Goal: Register for event/course

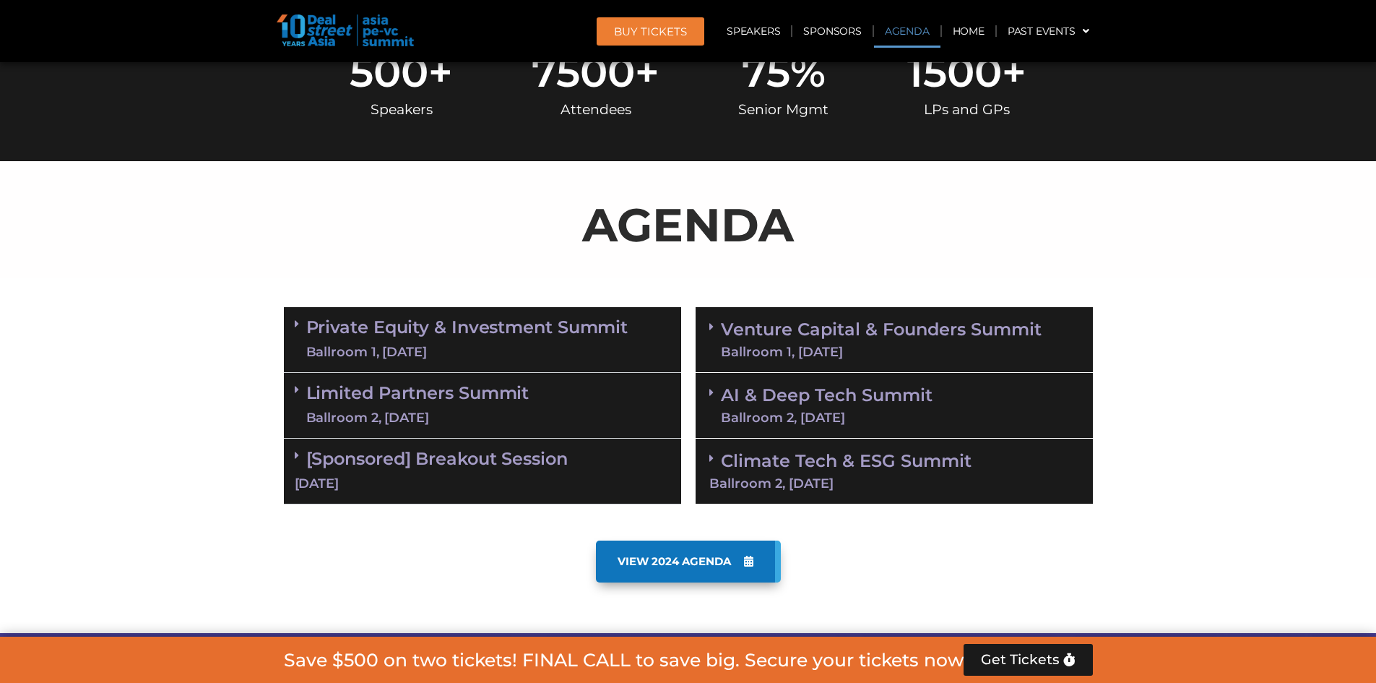
scroll to position [795, 0]
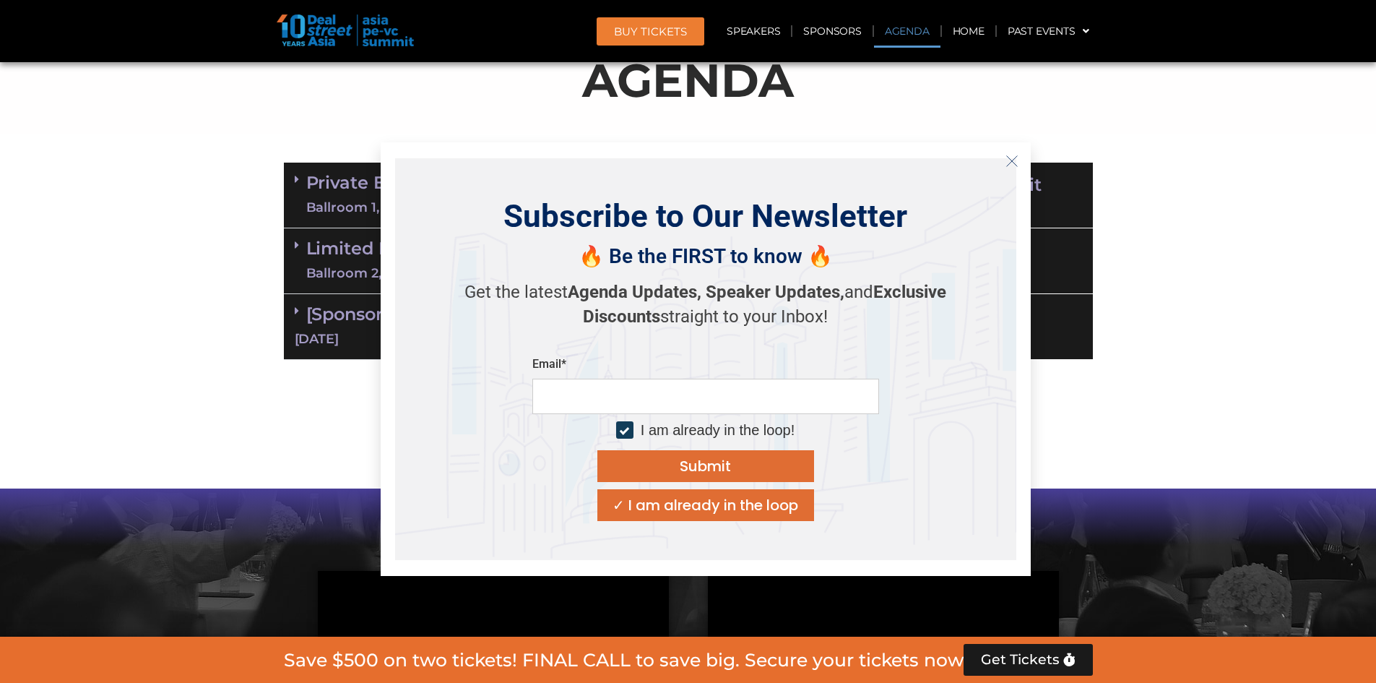
click at [776, 507] on div "✓ I am already in the loop" at bounding box center [706, 505] width 186 height 14
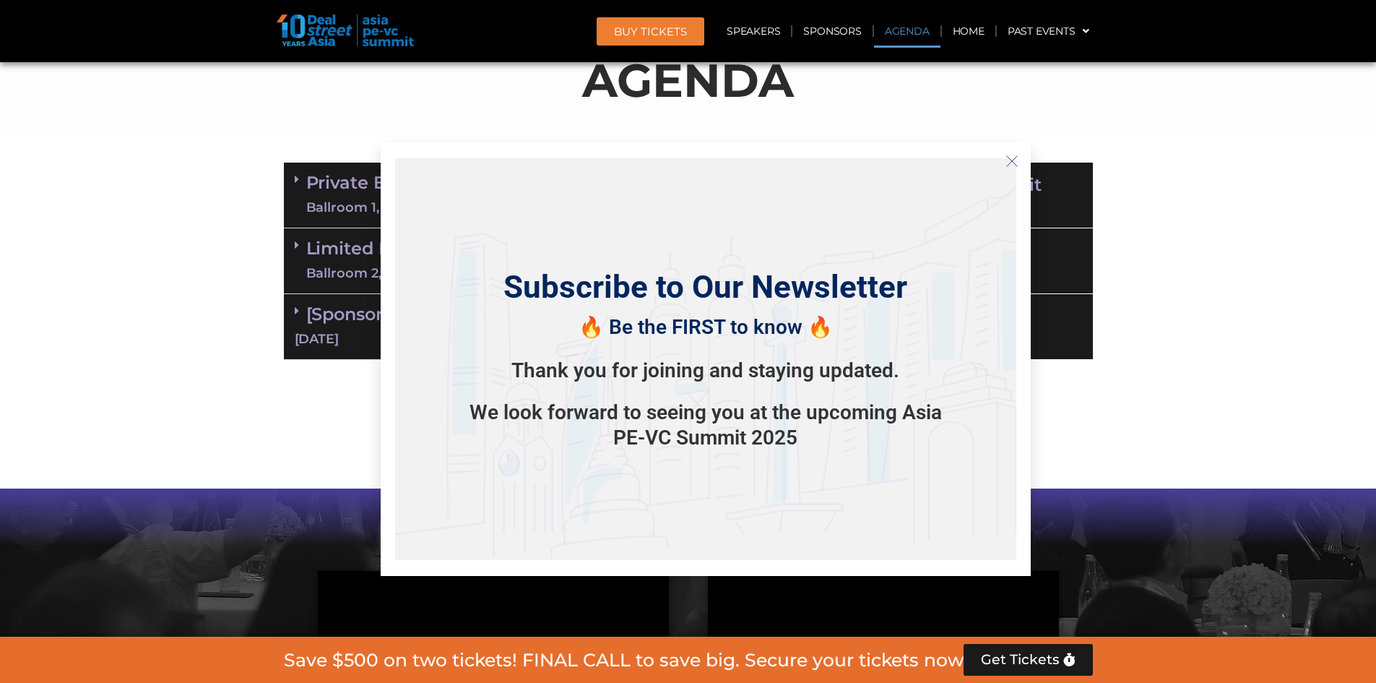
click at [1013, 157] on icon "Close" at bounding box center [1012, 161] width 13 height 13
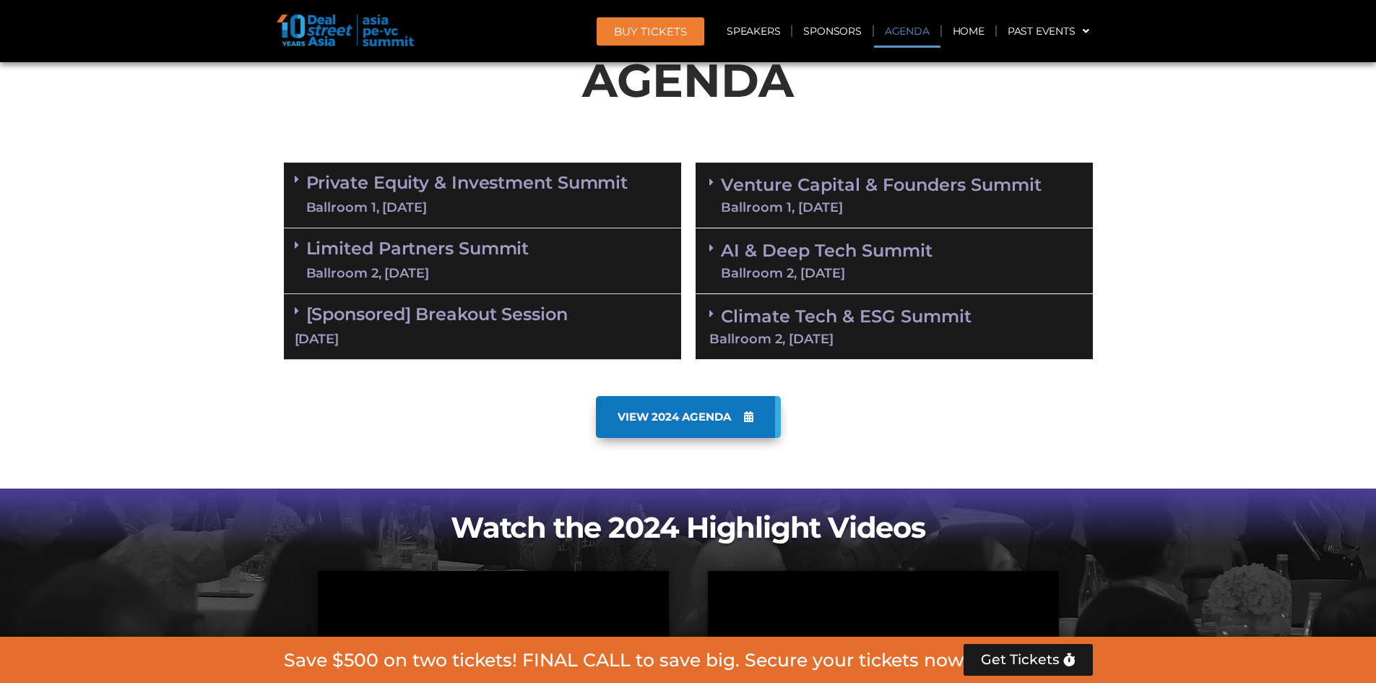
click at [1171, 223] on section "Private Equity & Investment Summit Ballroom 1, [DATE] 8:00 am – 9:00 am | Regis…" at bounding box center [688, 261] width 1376 height 212
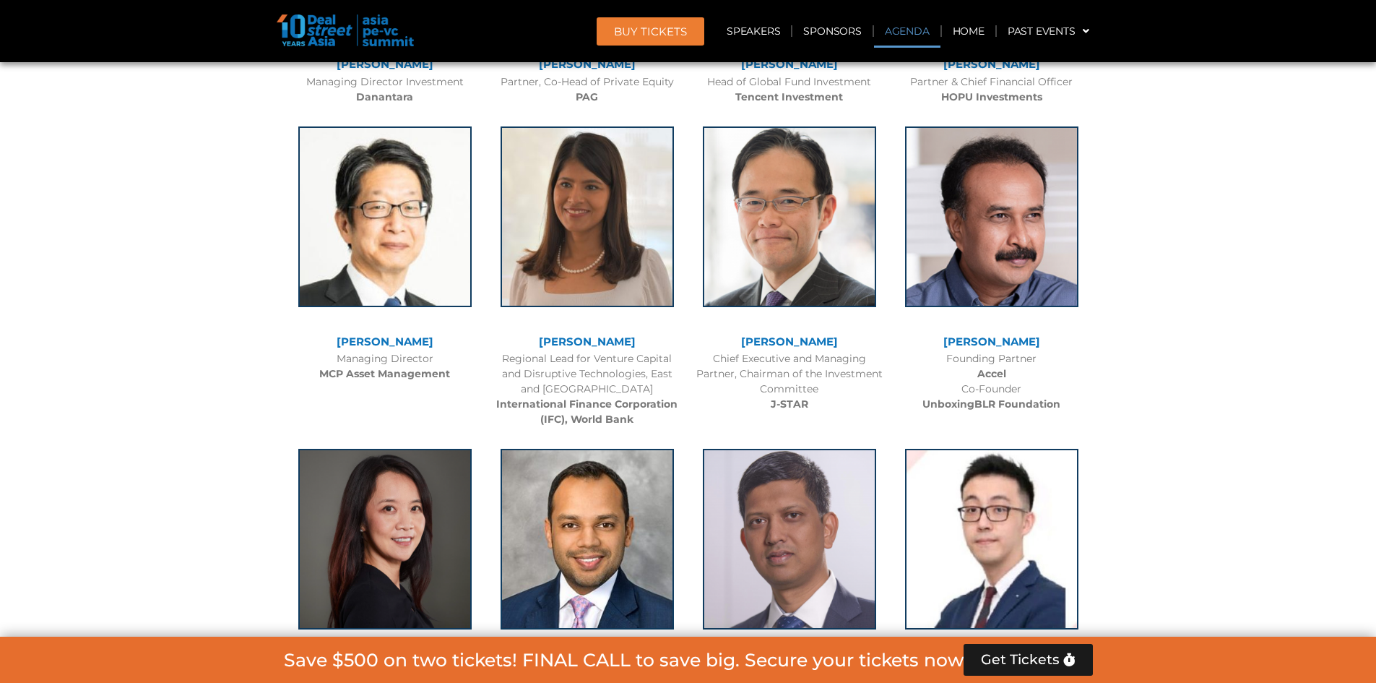
scroll to position [0, 0]
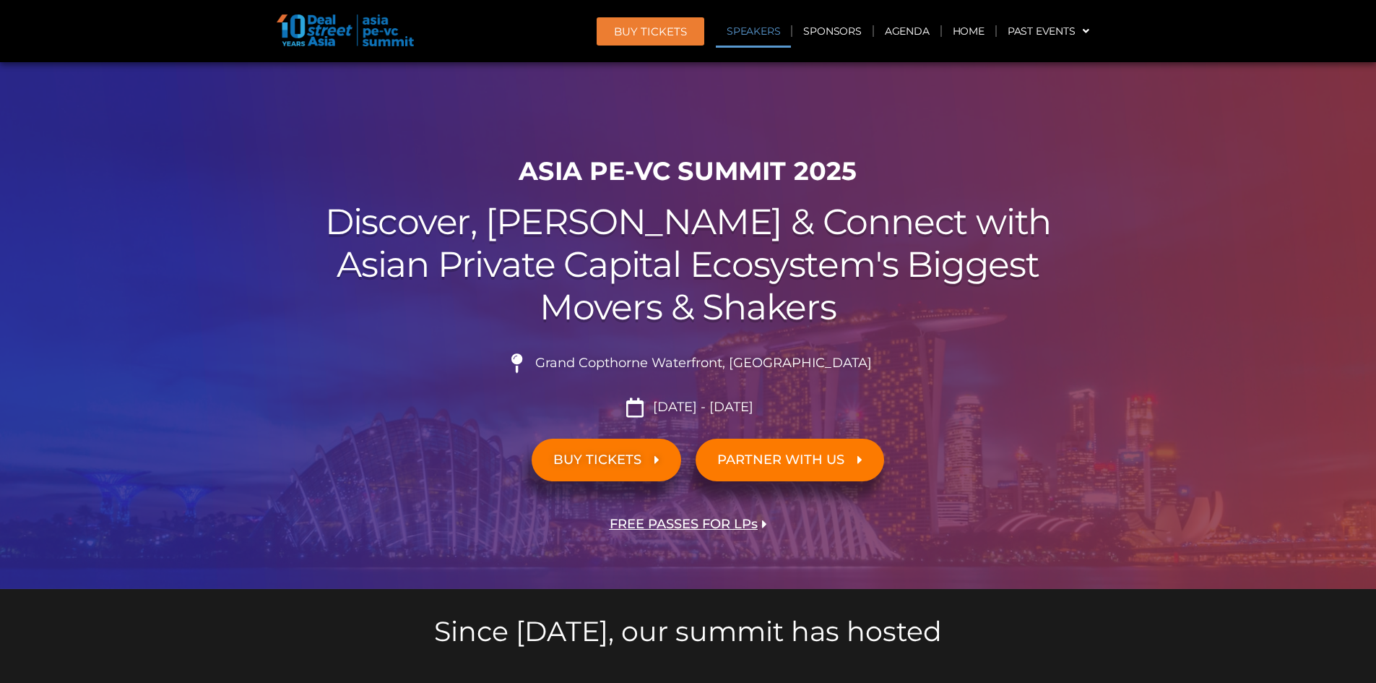
click at [751, 26] on link "Speakers" at bounding box center [753, 30] width 75 height 33
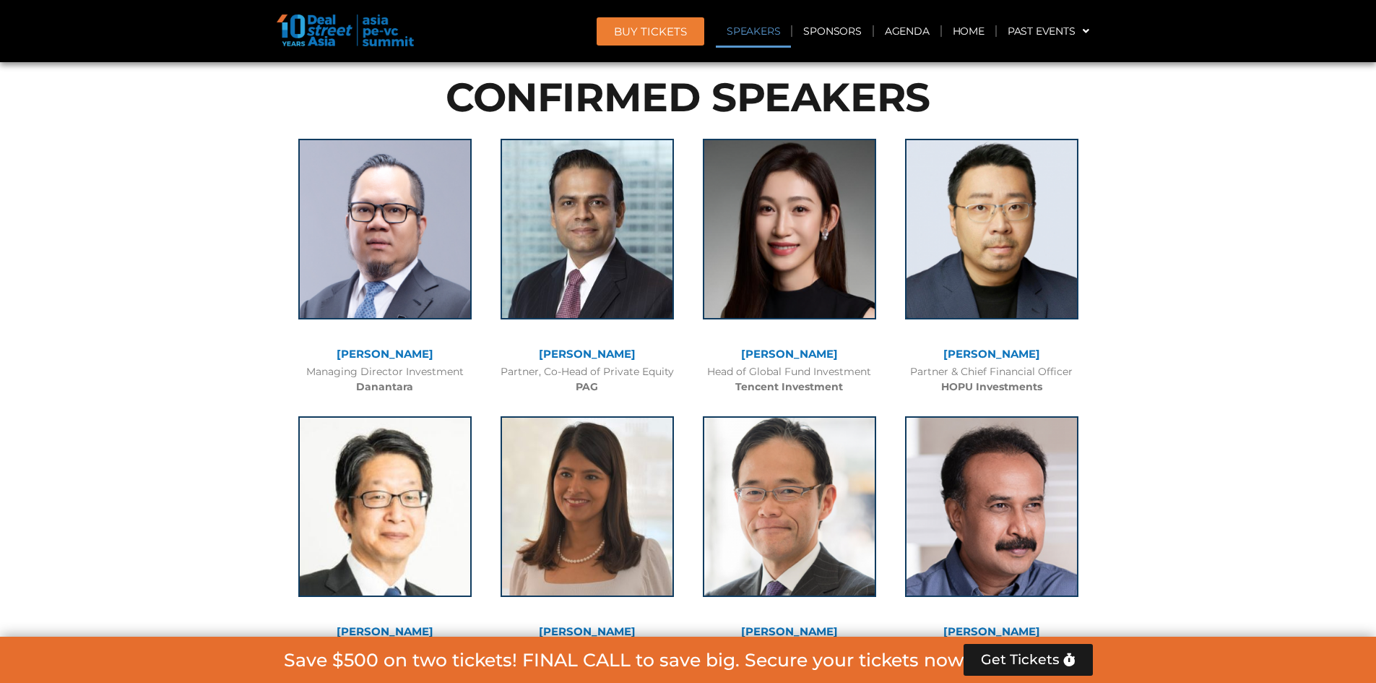
scroll to position [1569, 0]
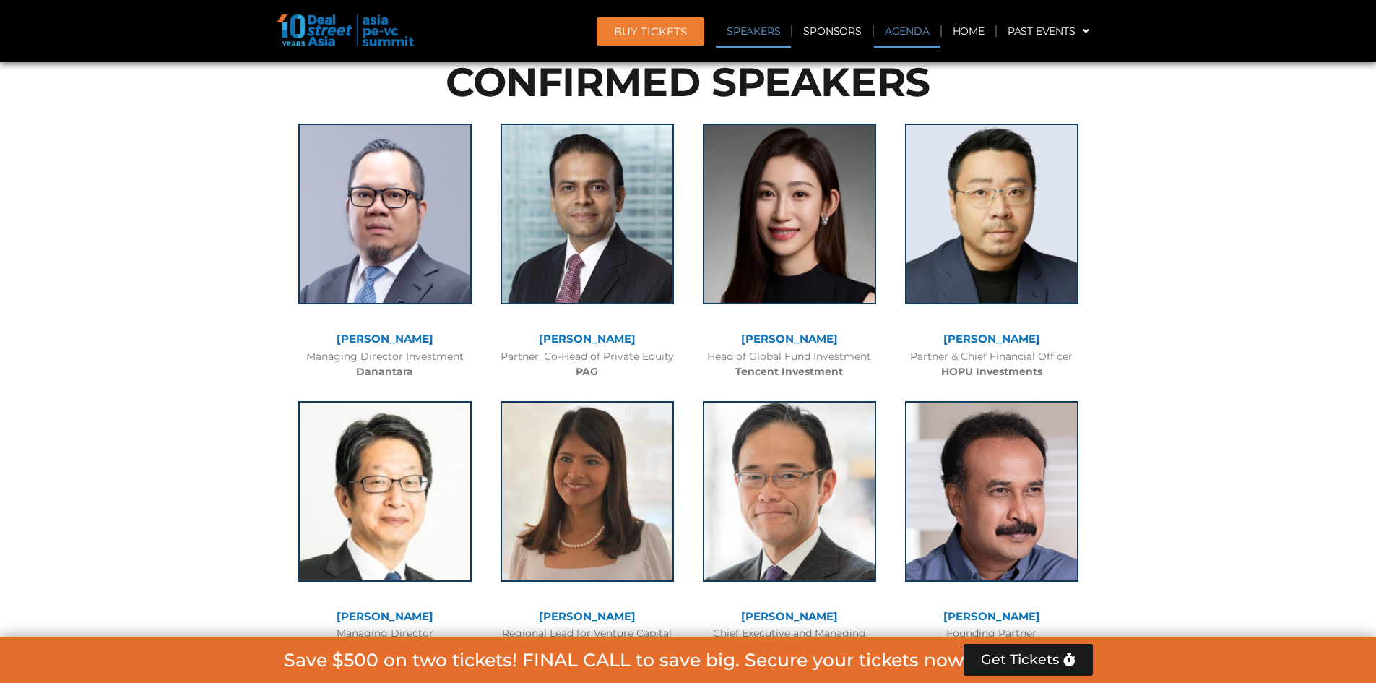
click at [891, 30] on link "Agenda" at bounding box center [907, 30] width 66 height 33
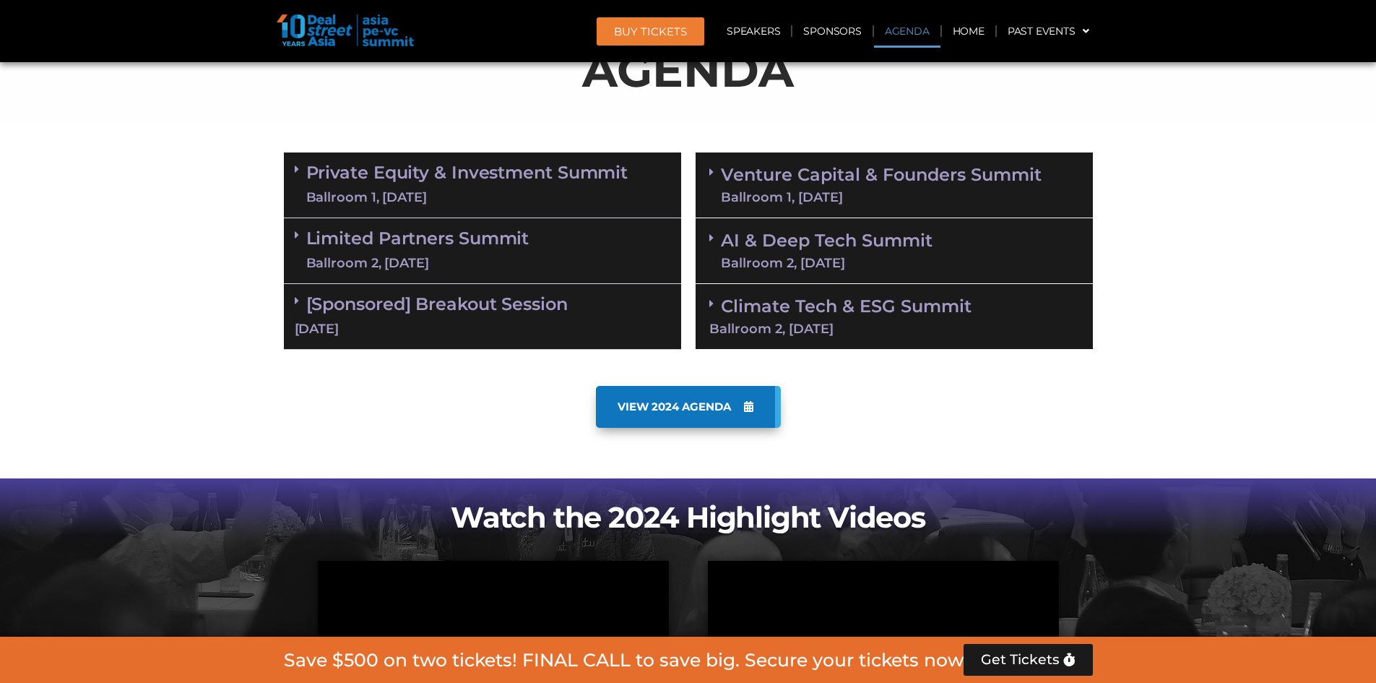
scroll to position [756, 0]
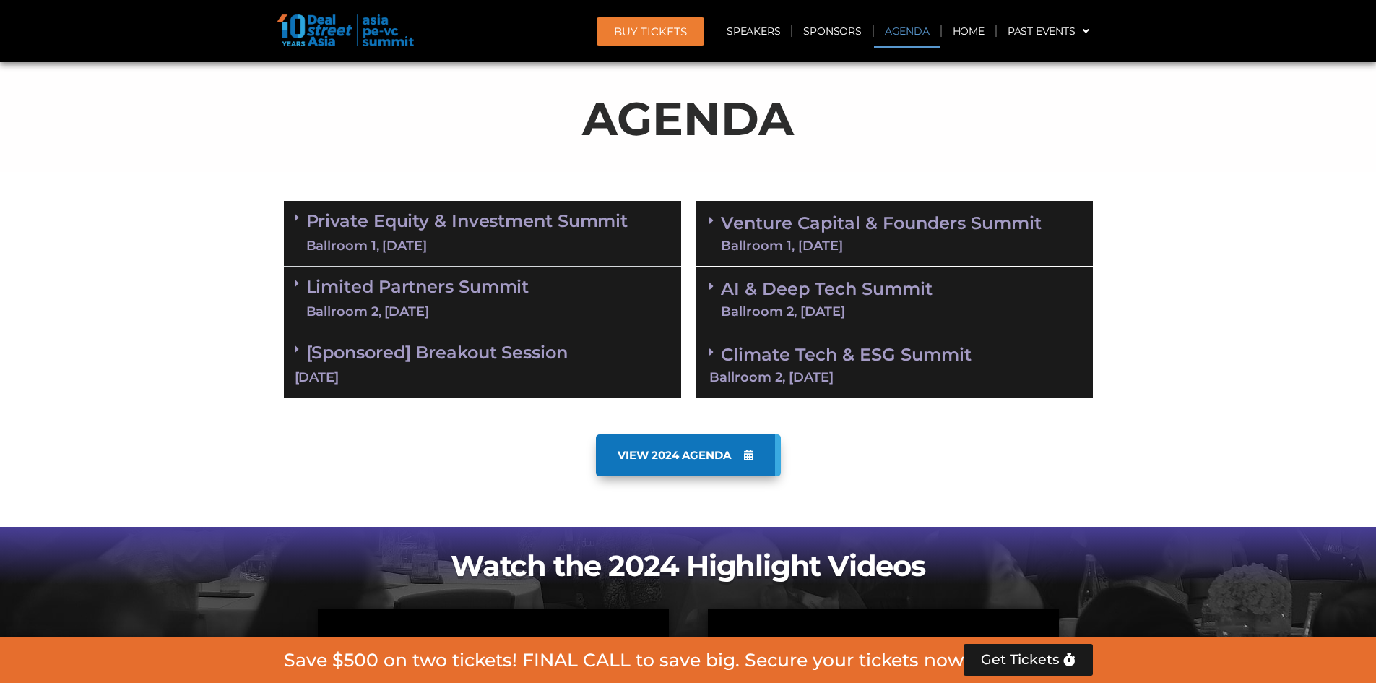
click at [373, 452] on div "VIEW 2024 AGENDA" at bounding box center [688, 455] width 809 height 42
click at [479, 228] on link "Private Equity & Investment Summit Ballroom 1, [DATE]" at bounding box center [467, 233] width 322 height 43
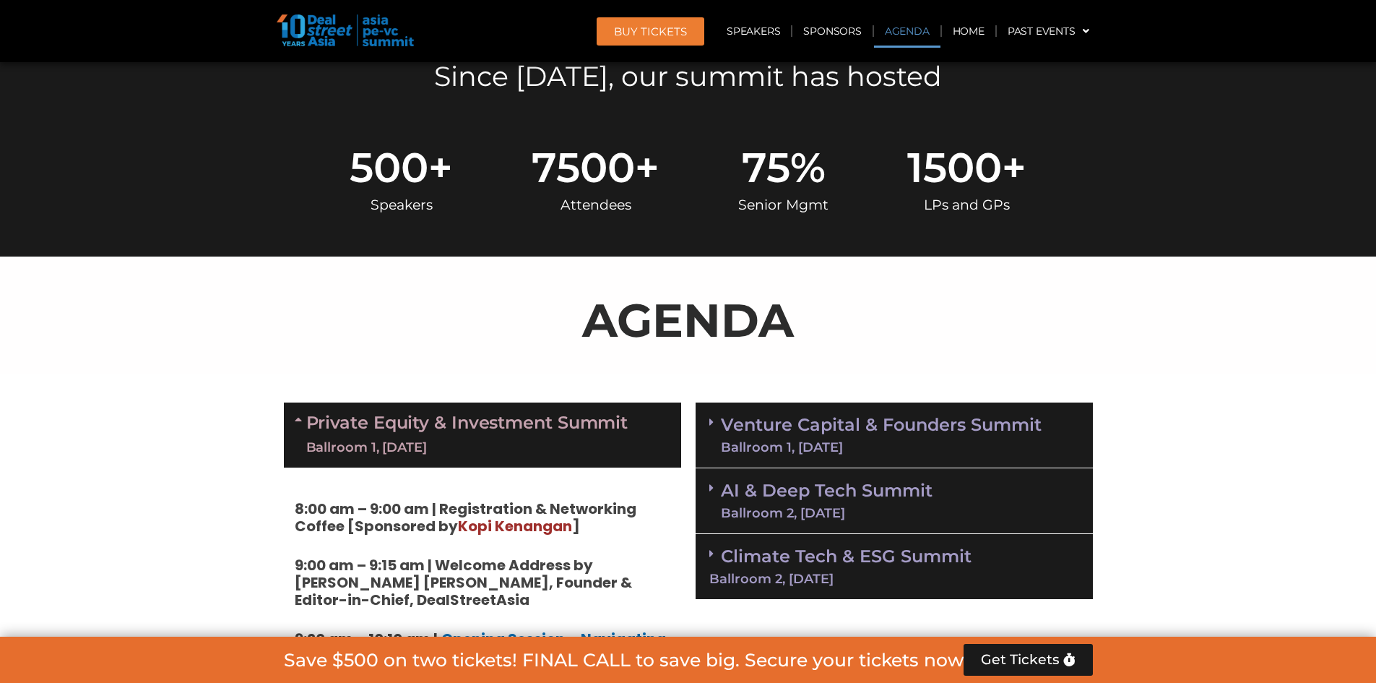
scroll to position [684, 0]
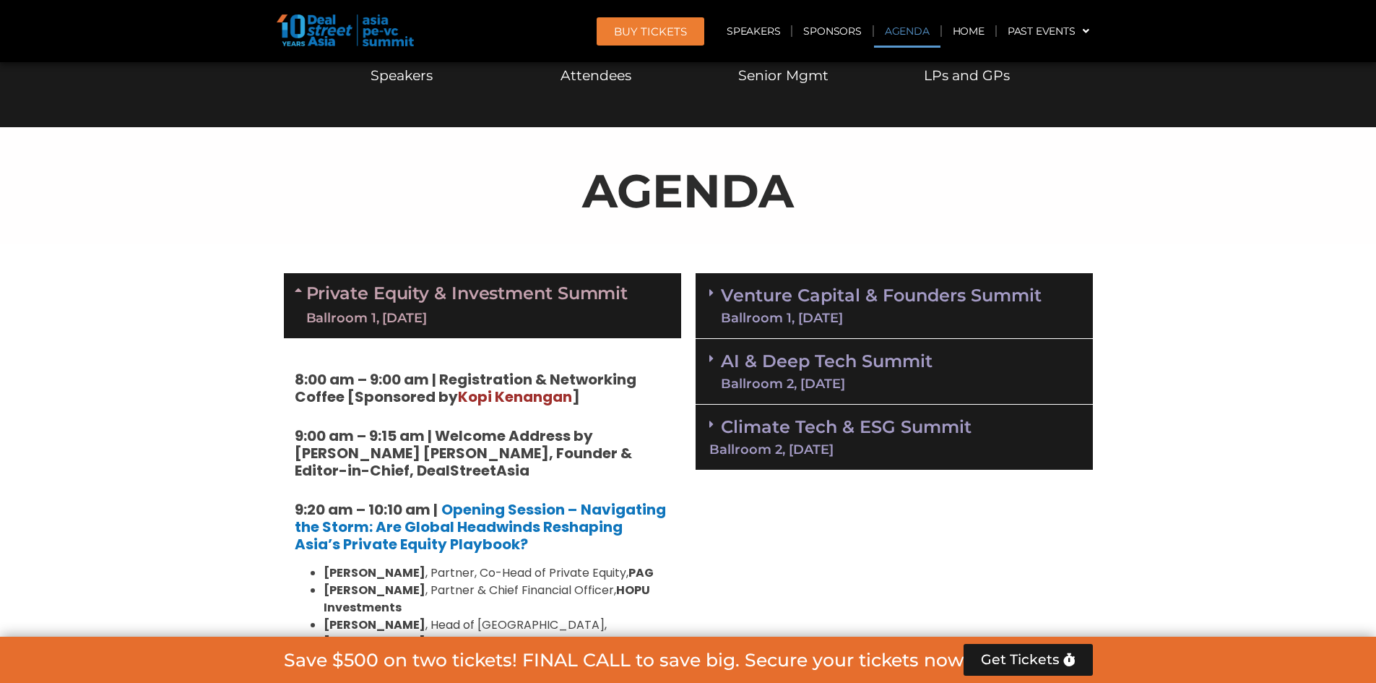
click at [348, 298] on link "Private Equity & Investment Summit Ballroom 1, [DATE]" at bounding box center [467, 305] width 322 height 43
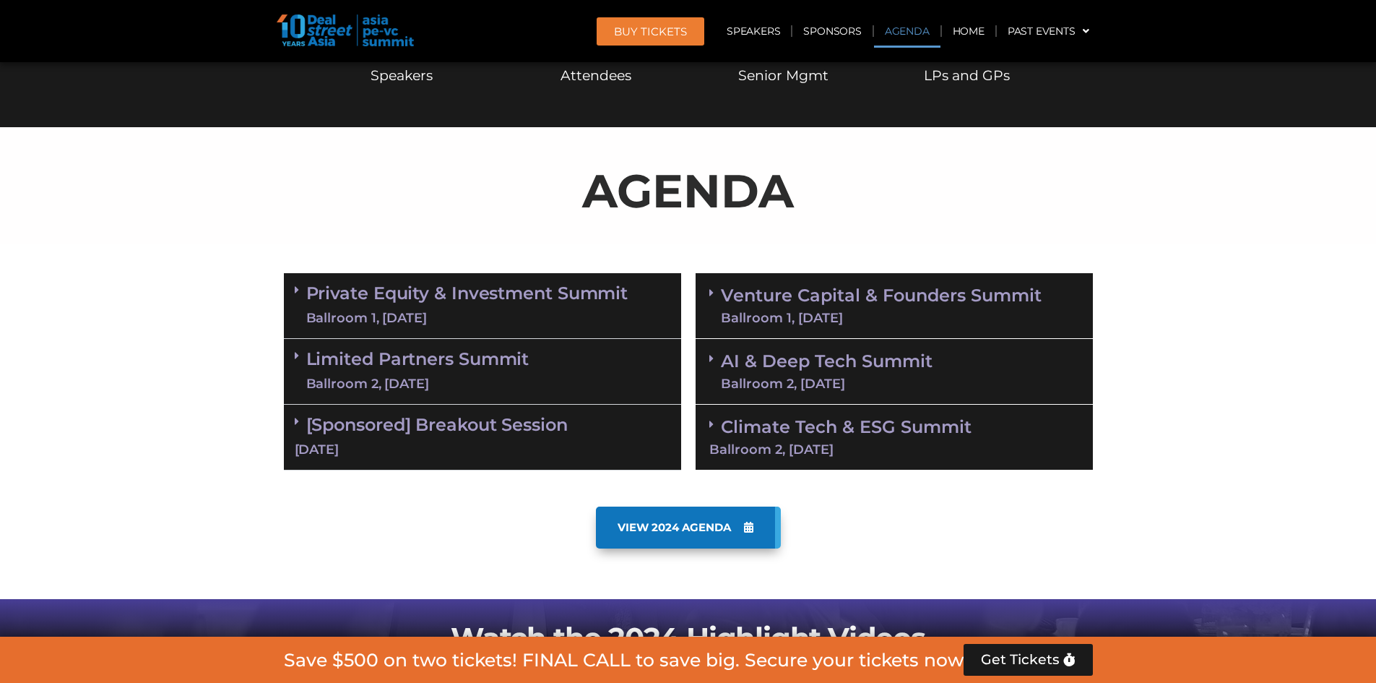
click at [1060, 537] on div "VIEW 2024 AGENDA" at bounding box center [688, 527] width 809 height 42
click at [486, 439] on div "[Sponsored] Breakout Session [DATE]" at bounding box center [482, 438] width 397 height 66
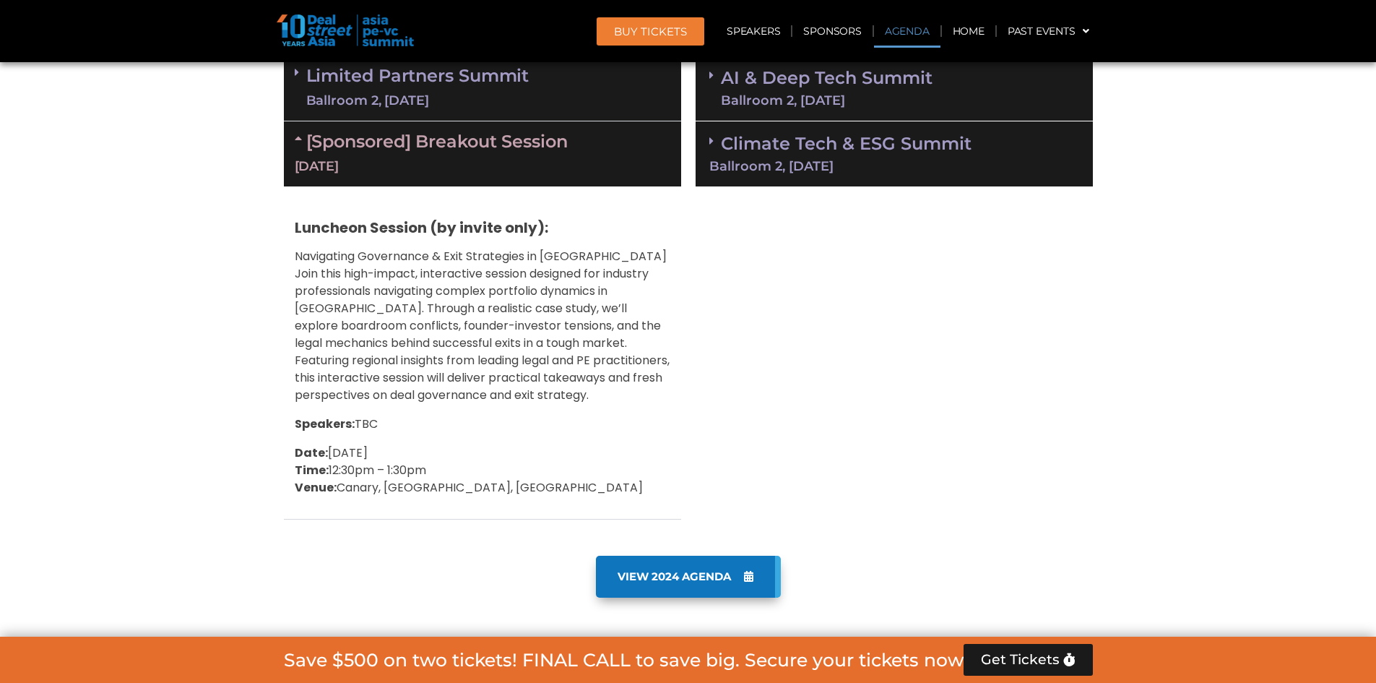
scroll to position [901, 0]
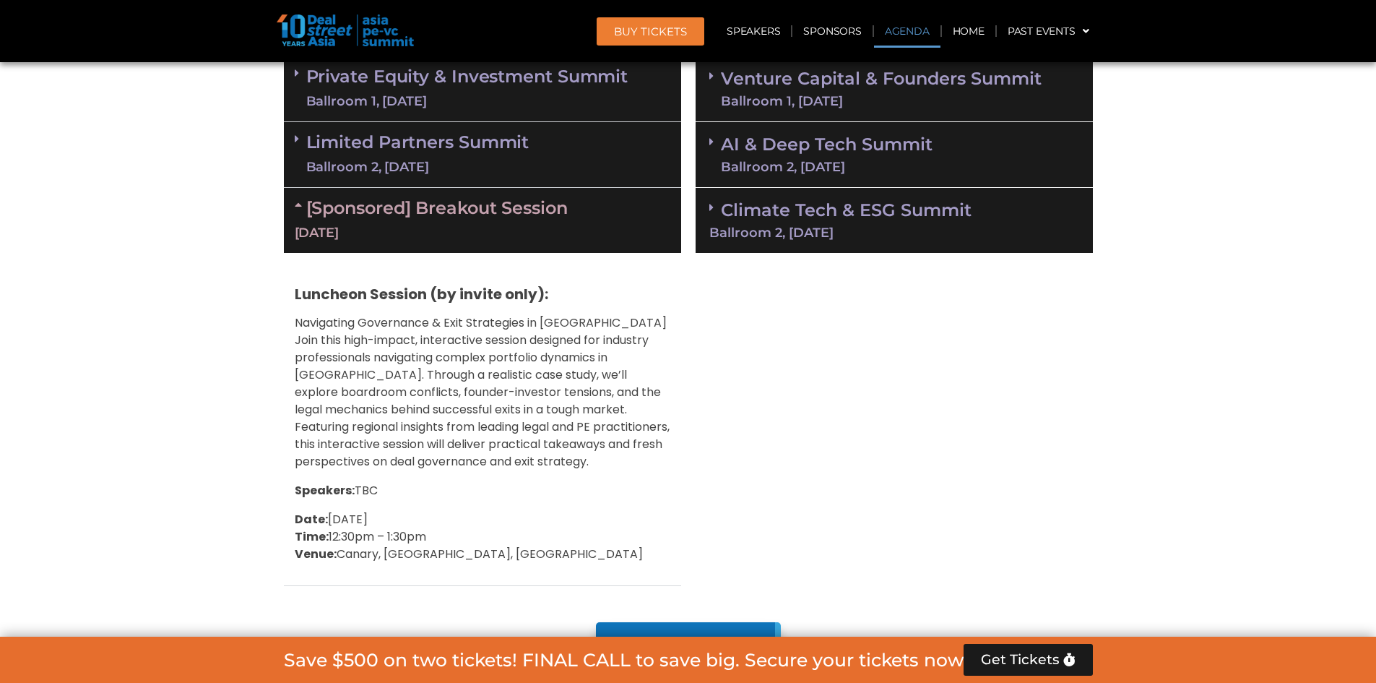
click at [458, 165] on div "Ballroom 2, [DATE]" at bounding box center [417, 167] width 223 height 18
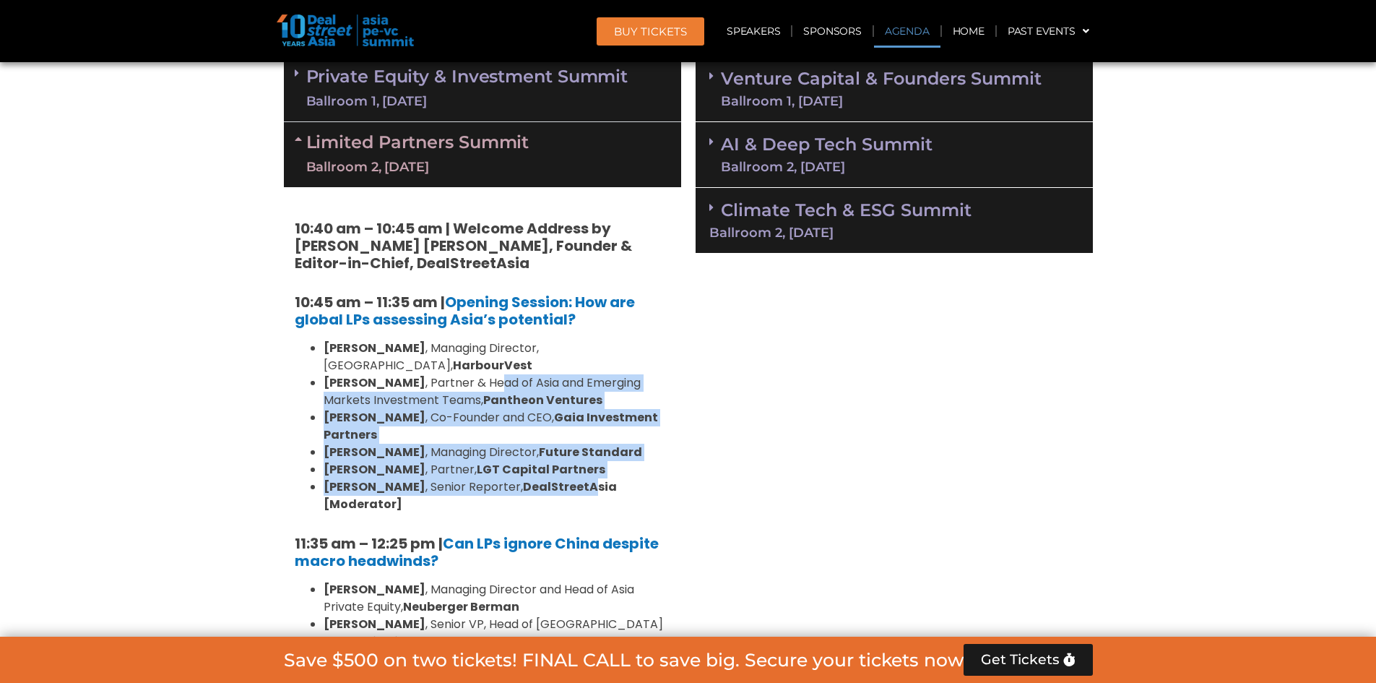
drag, startPoint x: 454, startPoint y: 363, endPoint x: 564, endPoint y: 467, distance: 150.8
click at [564, 467] on ul "[PERSON_NAME] , Managing Director, [GEOGRAPHIC_DATA], HarbourVest [PERSON_NAME]…" at bounding box center [483, 426] width 376 height 173
click at [564, 478] on strong "DealStreetAsia [Moderator]" at bounding box center [470, 495] width 293 height 34
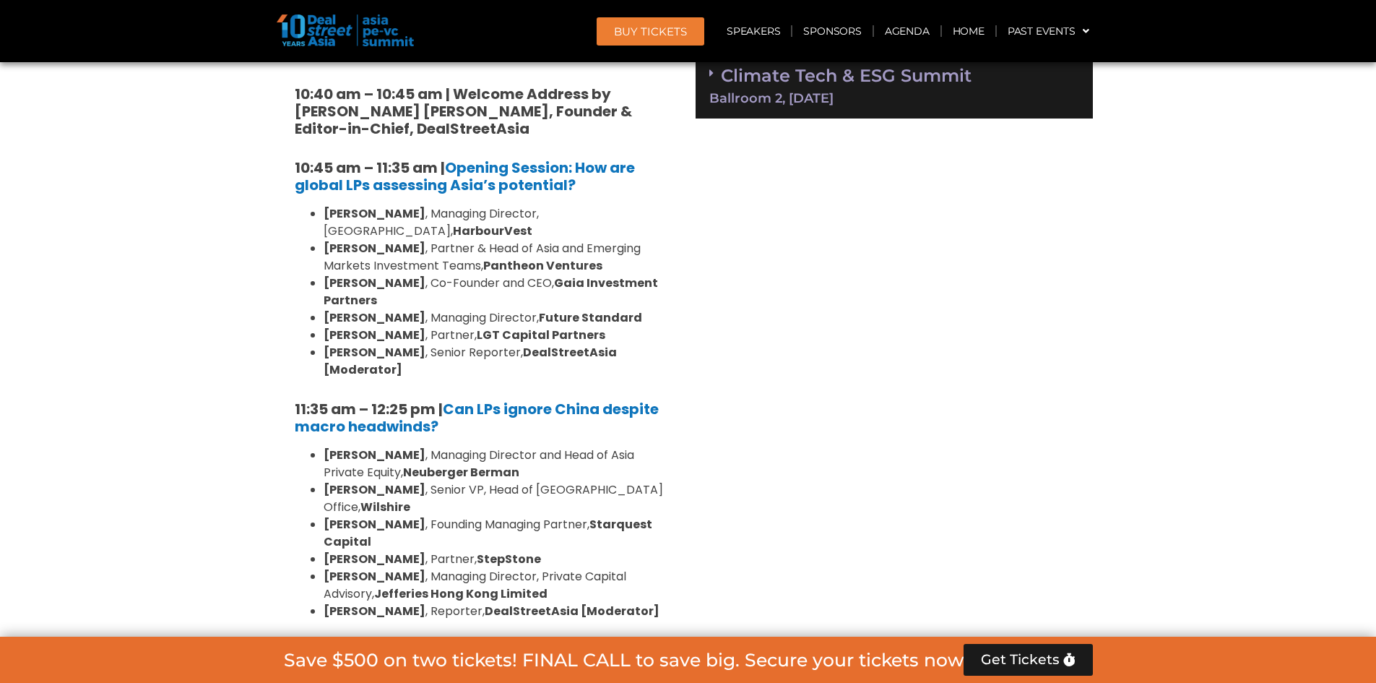
scroll to position [1190, 0]
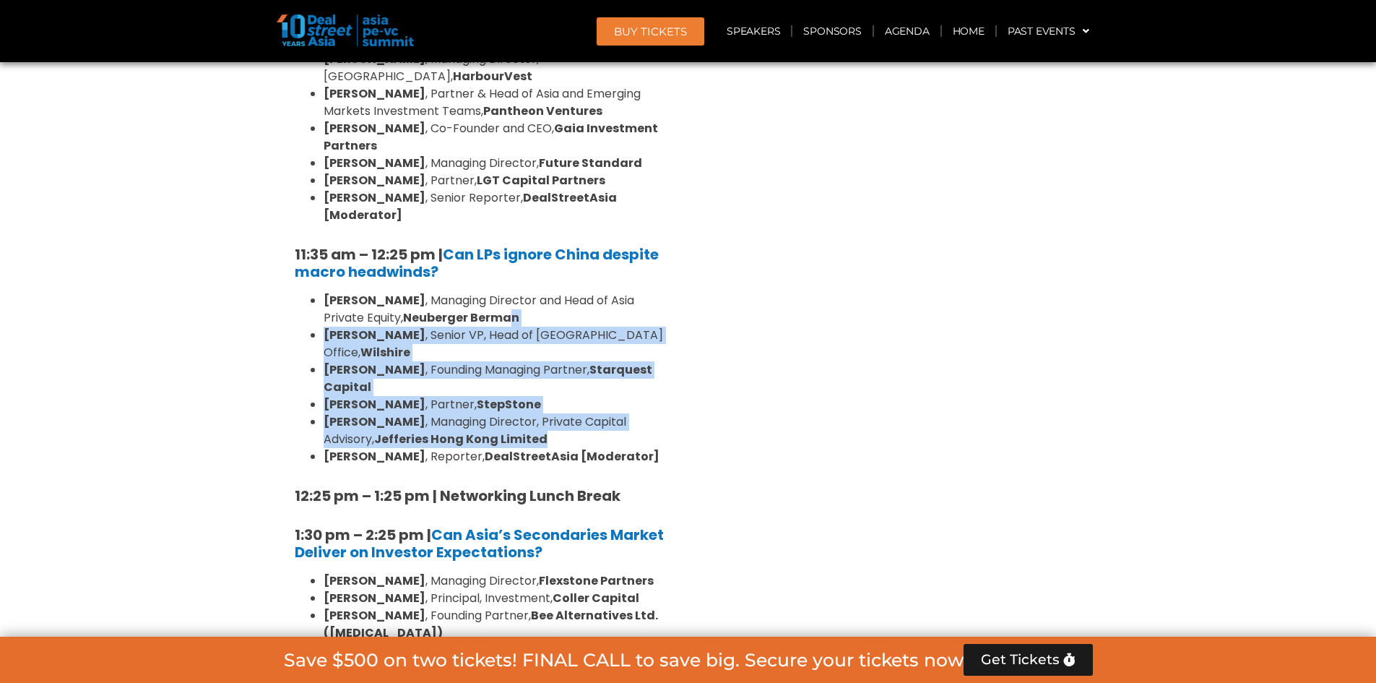
drag, startPoint x: 468, startPoint y: 285, endPoint x: 495, endPoint y: 382, distance: 101.1
click at [495, 382] on ul "[PERSON_NAME] , Managing Director and Head of Asia Private Equity, [PERSON_NAME…" at bounding box center [483, 378] width 376 height 173
click at [495, 413] on li "[PERSON_NAME] , Managing Director, Private Capital Advisory, [PERSON_NAME] Hong…" at bounding box center [497, 430] width 347 height 35
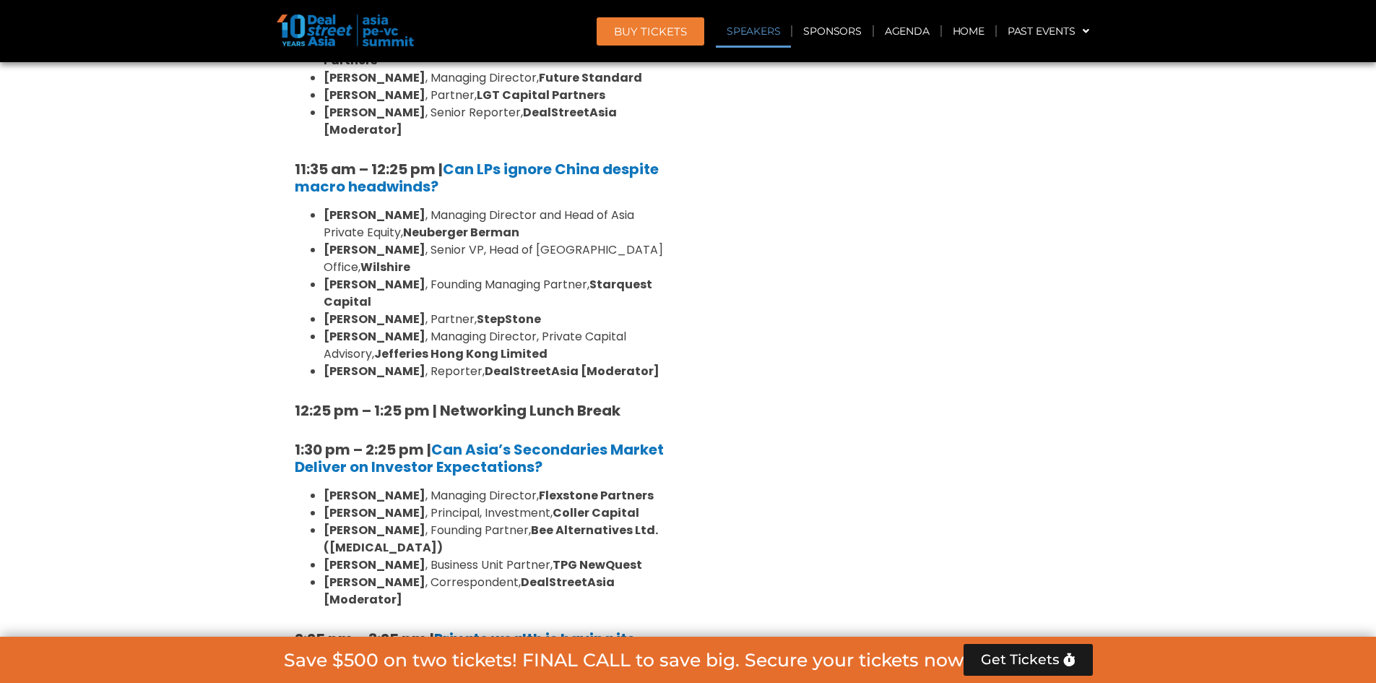
scroll to position [1407, 0]
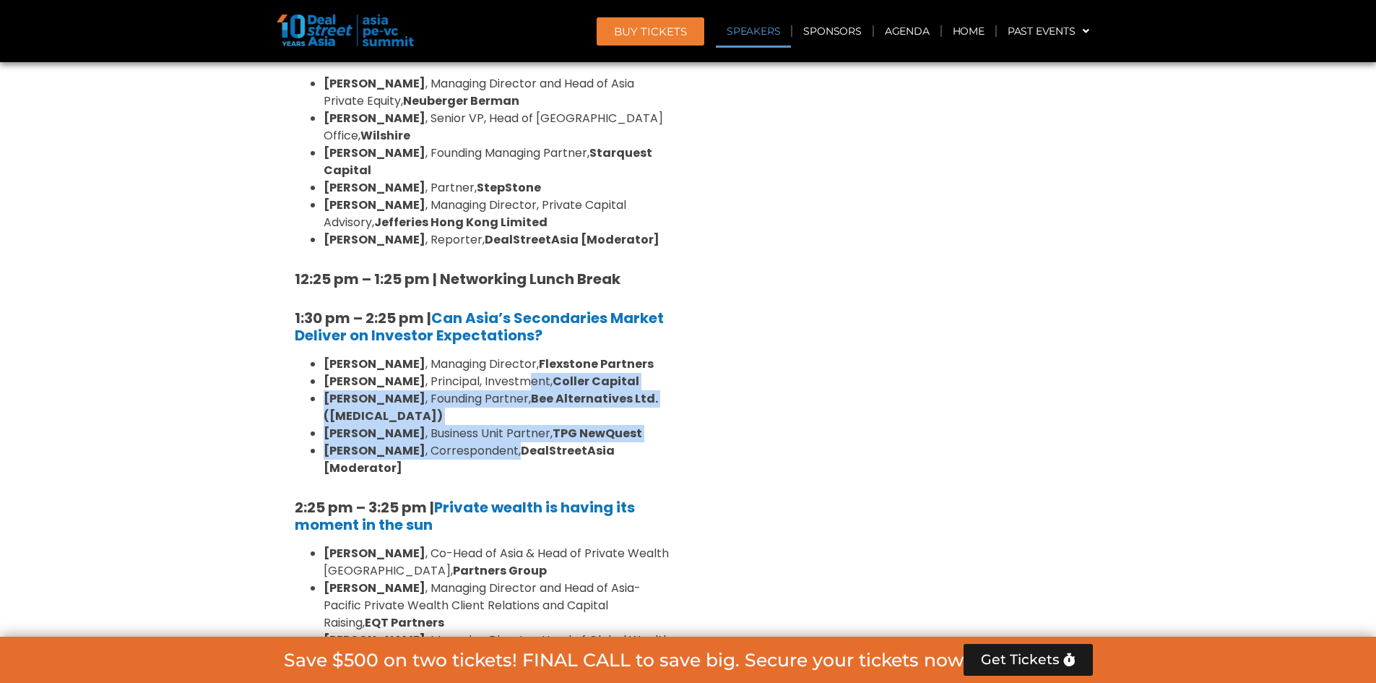
drag, startPoint x: 483, startPoint y: 328, endPoint x: 496, endPoint y: 378, distance: 51.3
click at [496, 378] on ul "[PERSON_NAME] , Managing Director, Flexstone Partners [PERSON_NAME] , Principal…" at bounding box center [483, 415] width 376 height 121
click at [496, 442] on li "[PERSON_NAME] , Correspondent, DealStreetAsia [Moderator]" at bounding box center [497, 459] width 347 height 35
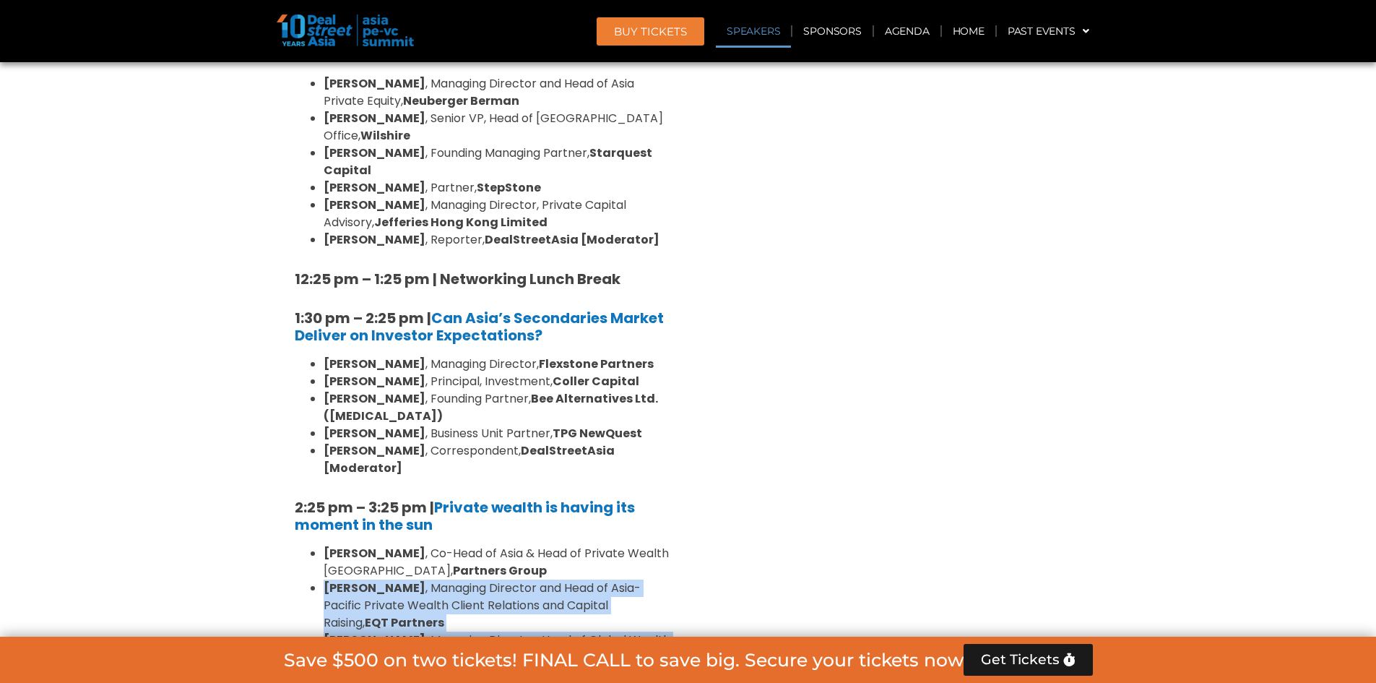
drag, startPoint x: 496, startPoint y: 527, endPoint x: 524, endPoint y: 586, distance: 65.6
click at [518, 602] on ul "[PERSON_NAME] , Co-Head of Asia & Head of Private Wealth Asia Pacific, Partners…" at bounding box center [483, 640] width 376 height 191
click at [524, 666] on li "[PERSON_NAME] , Managing Director, Development & Solutions, Azalea Investment M…" at bounding box center [497, 683] width 347 height 35
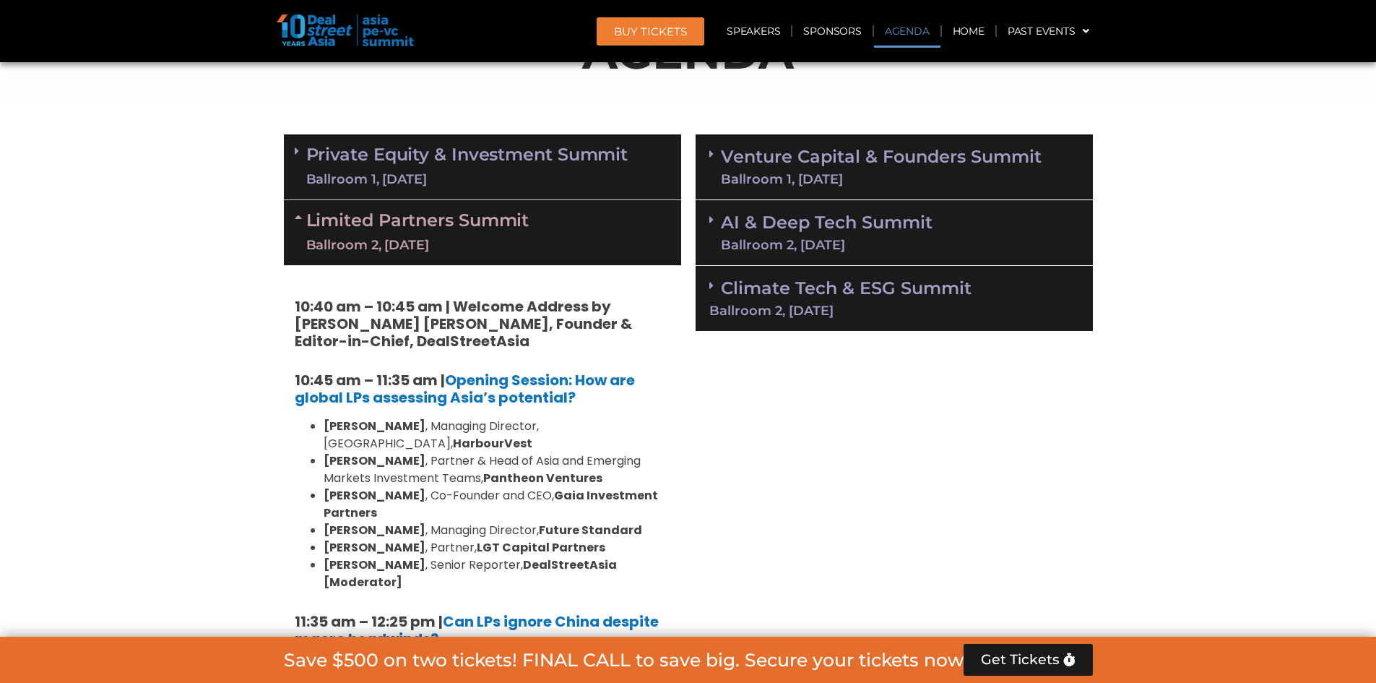
scroll to position [684, 0]
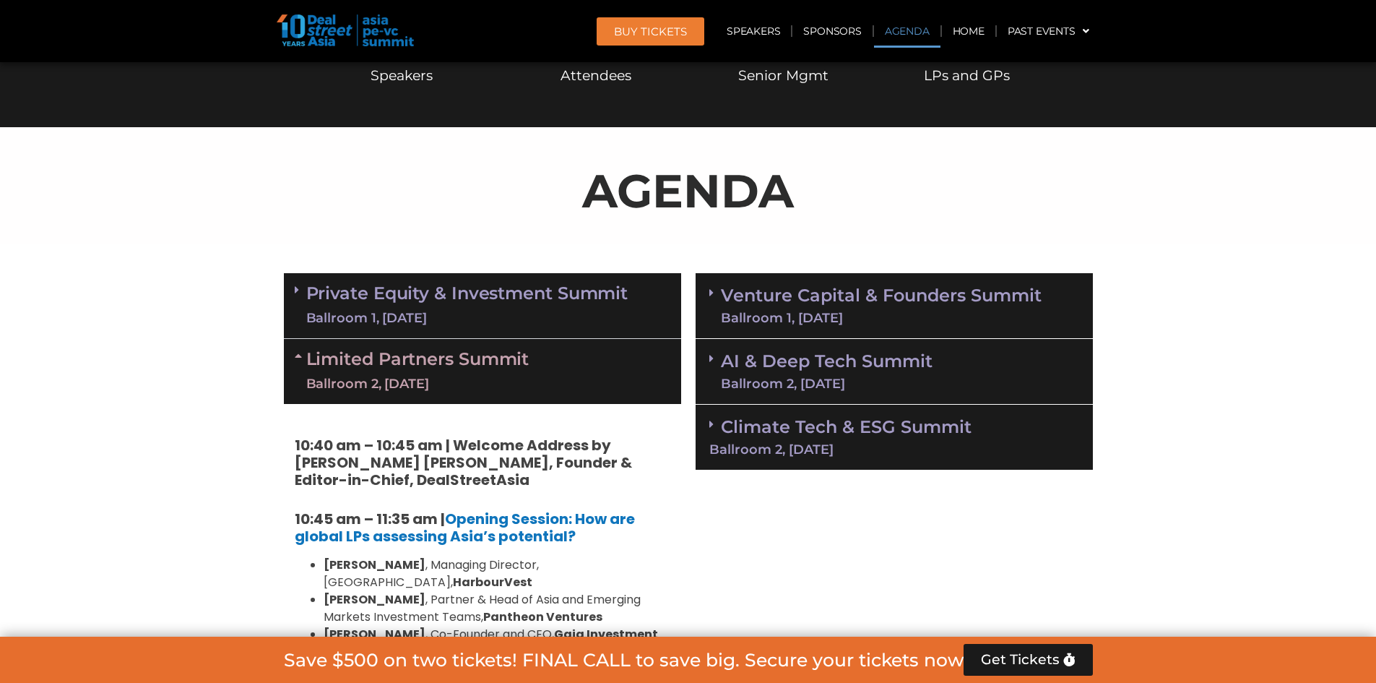
click at [304, 356] on icon at bounding box center [301, 356] width 12 height 12
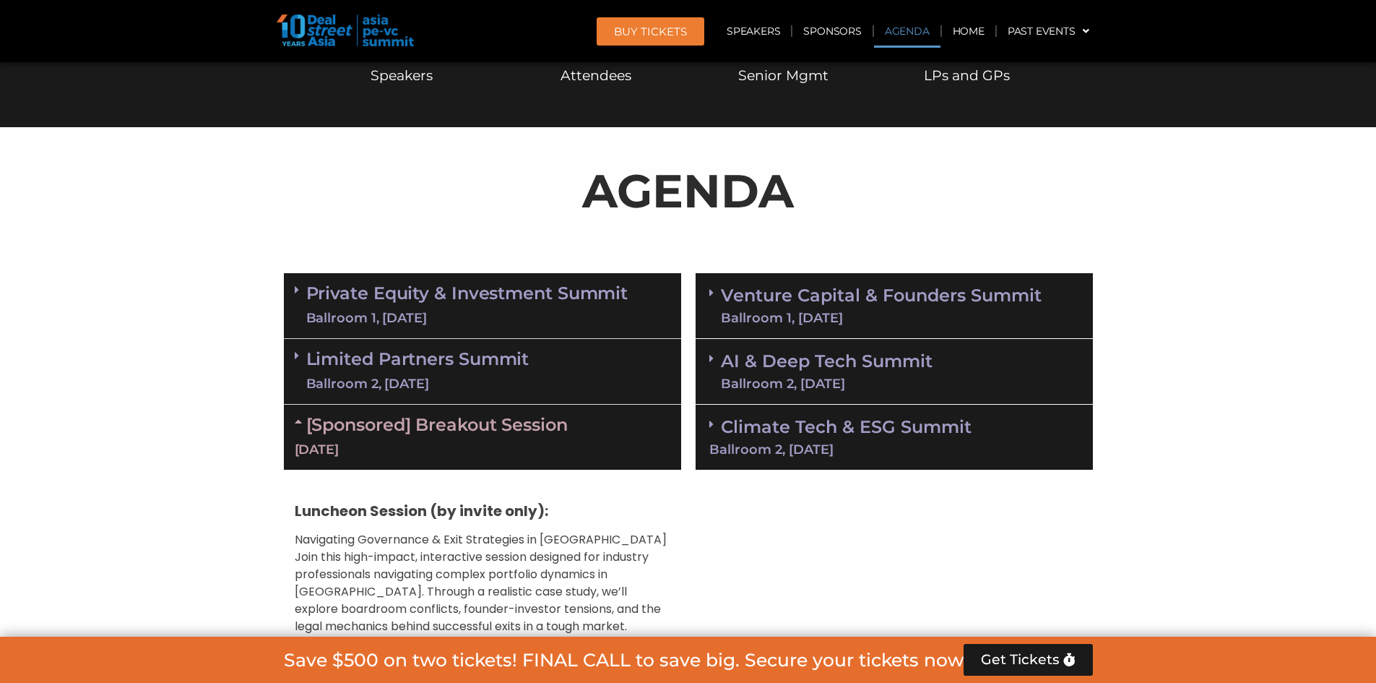
click at [755, 374] on link "AI & Deep Tech Summit Ballroom 2, [DATE]" at bounding box center [827, 372] width 212 height 38
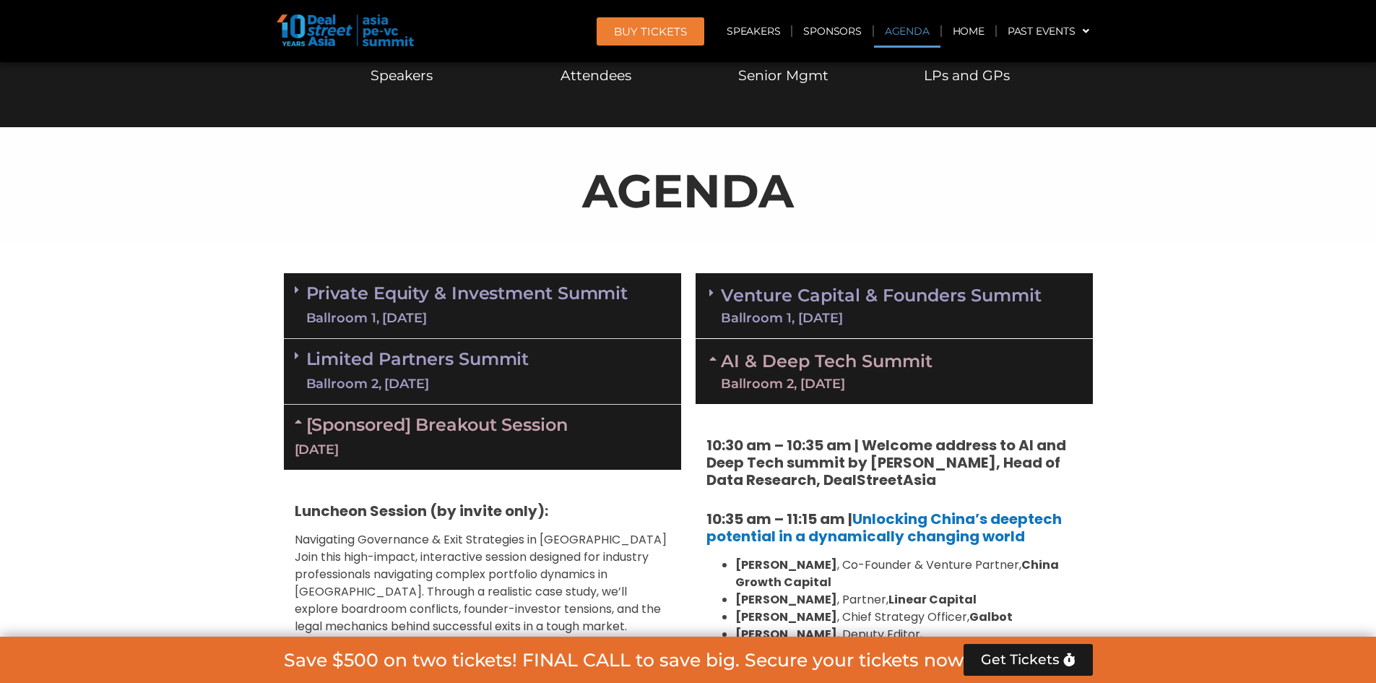
click at [755, 374] on link "AI & Deep Tech Summit Ballroom 2, [DATE]" at bounding box center [827, 372] width 212 height 38
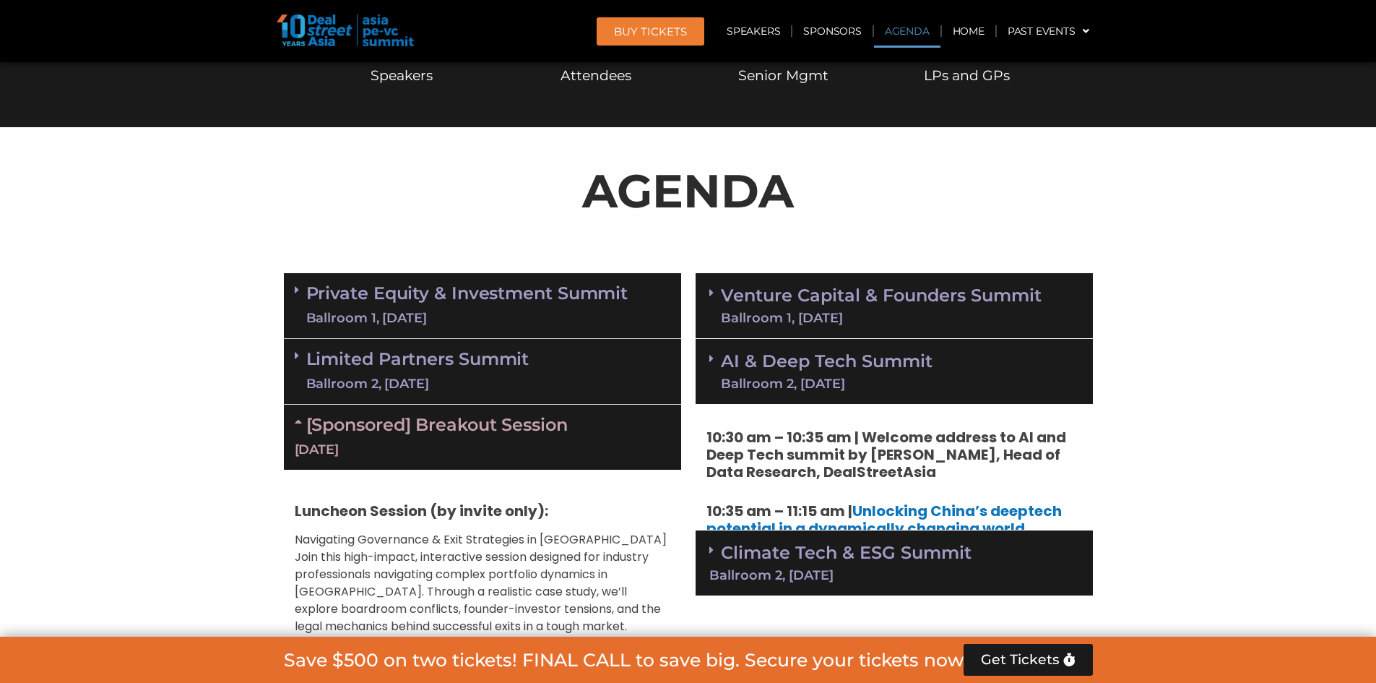
click at [753, 308] on link "Venture Capital & Founders​ Summit Ballroom 1, [DATE]" at bounding box center [881, 306] width 321 height 38
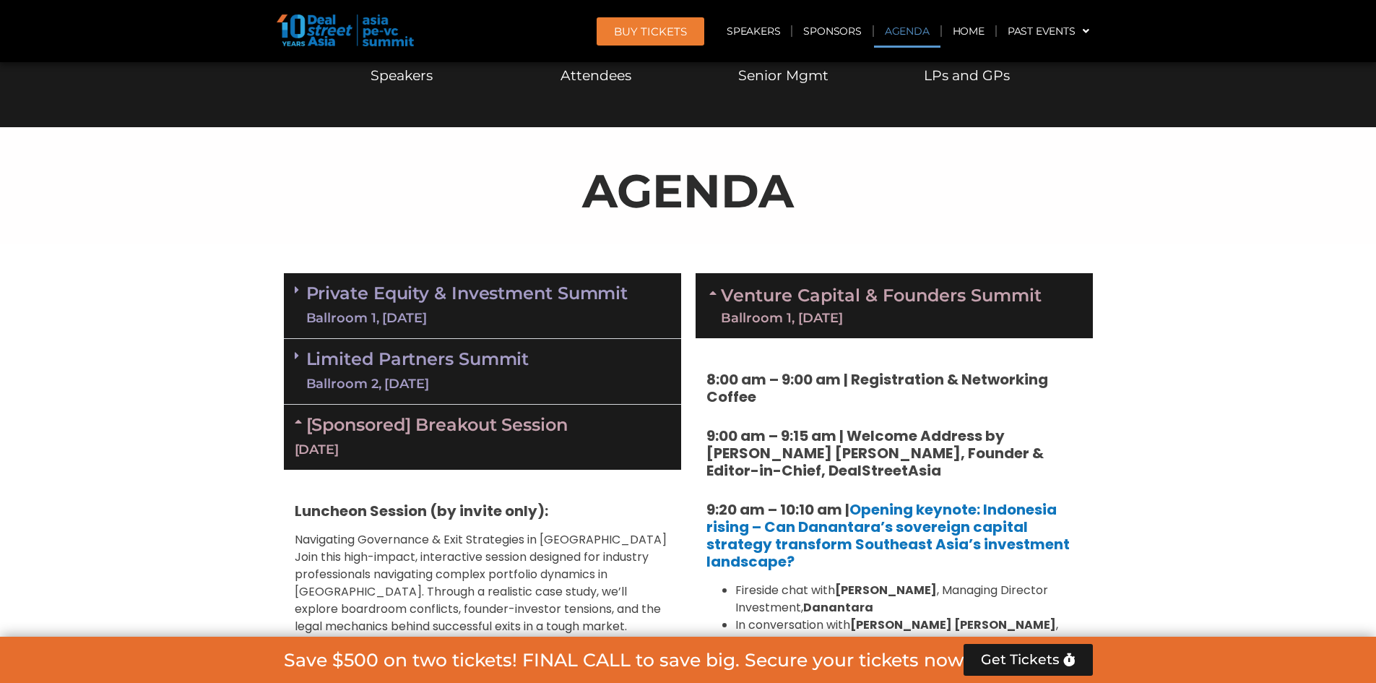
click at [753, 308] on link "Venture Capital & Founders​ Summit Ballroom 1, [DATE]" at bounding box center [881, 306] width 321 height 38
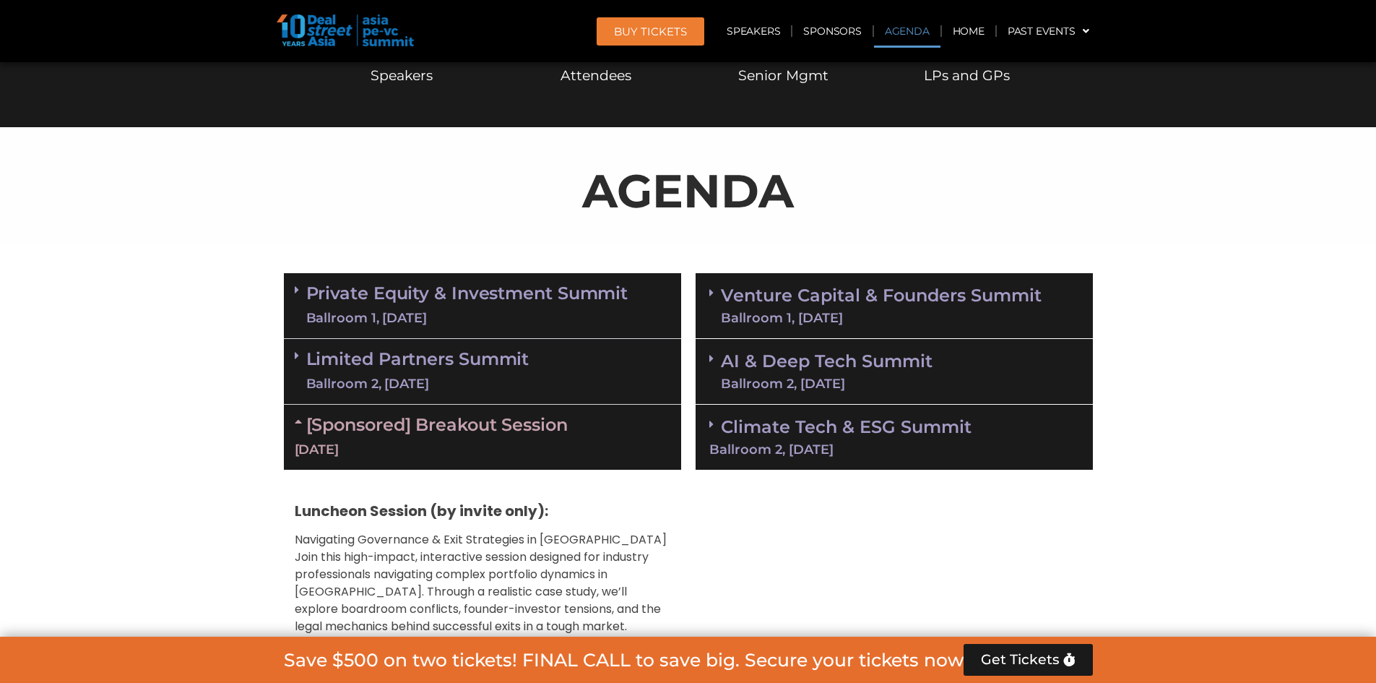
click at [332, 435] on div "[Sponsored] Breakout Session [DATE]" at bounding box center [482, 437] width 397 height 65
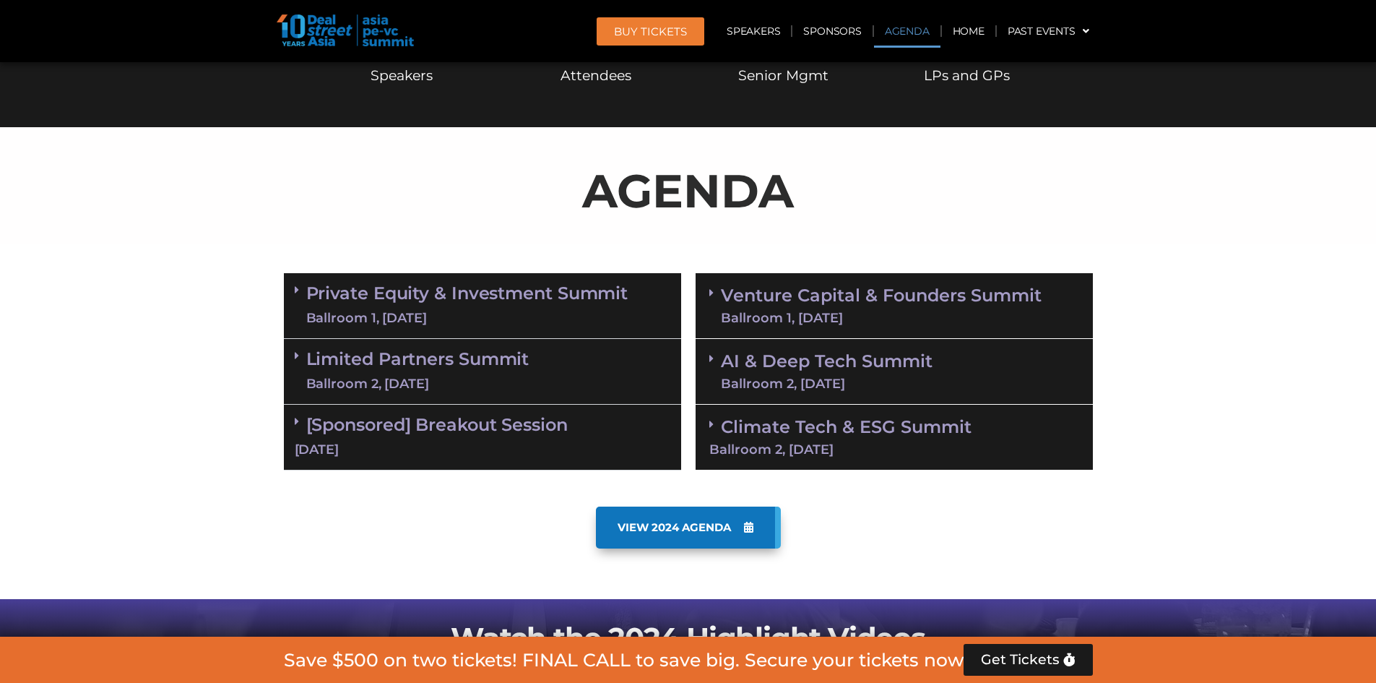
scroll to position [901, 0]
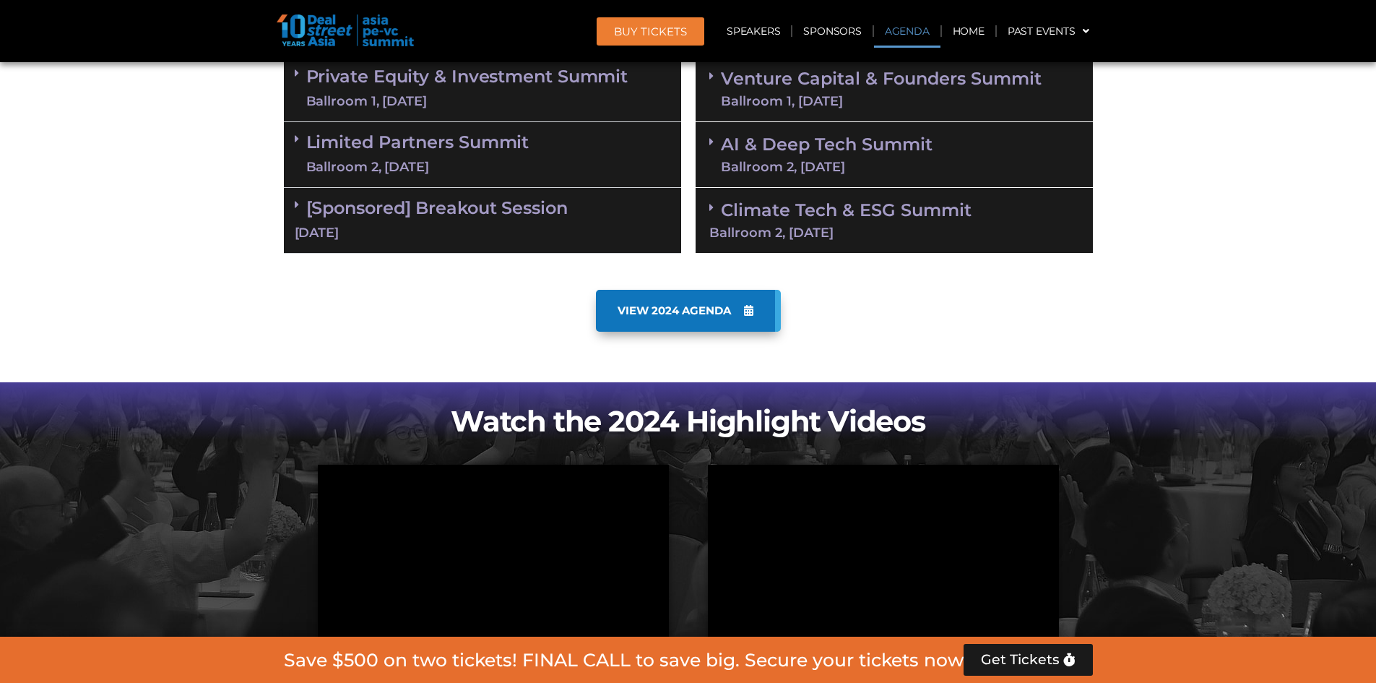
click at [669, 301] on link "VIEW 2024 AGENDA" at bounding box center [688, 311] width 185 height 42
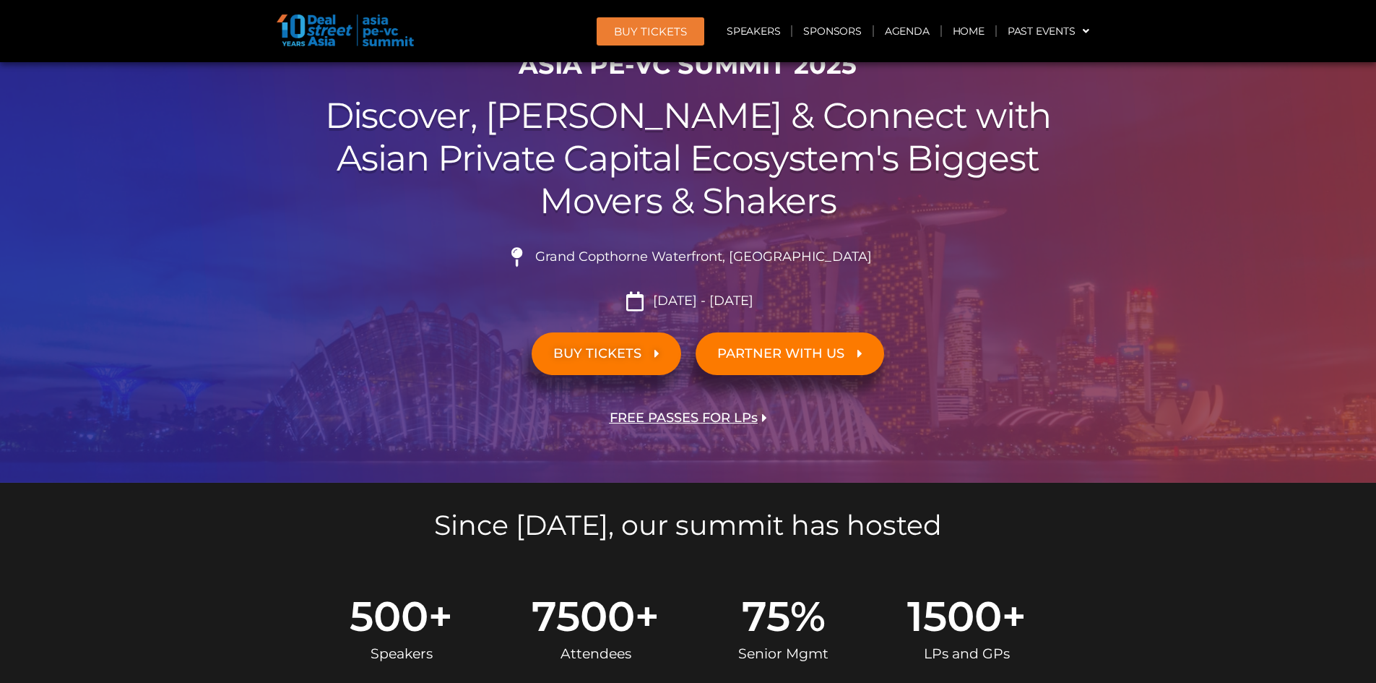
click at [577, 365] on link "BUY TICKETS" at bounding box center [607, 353] width 150 height 43
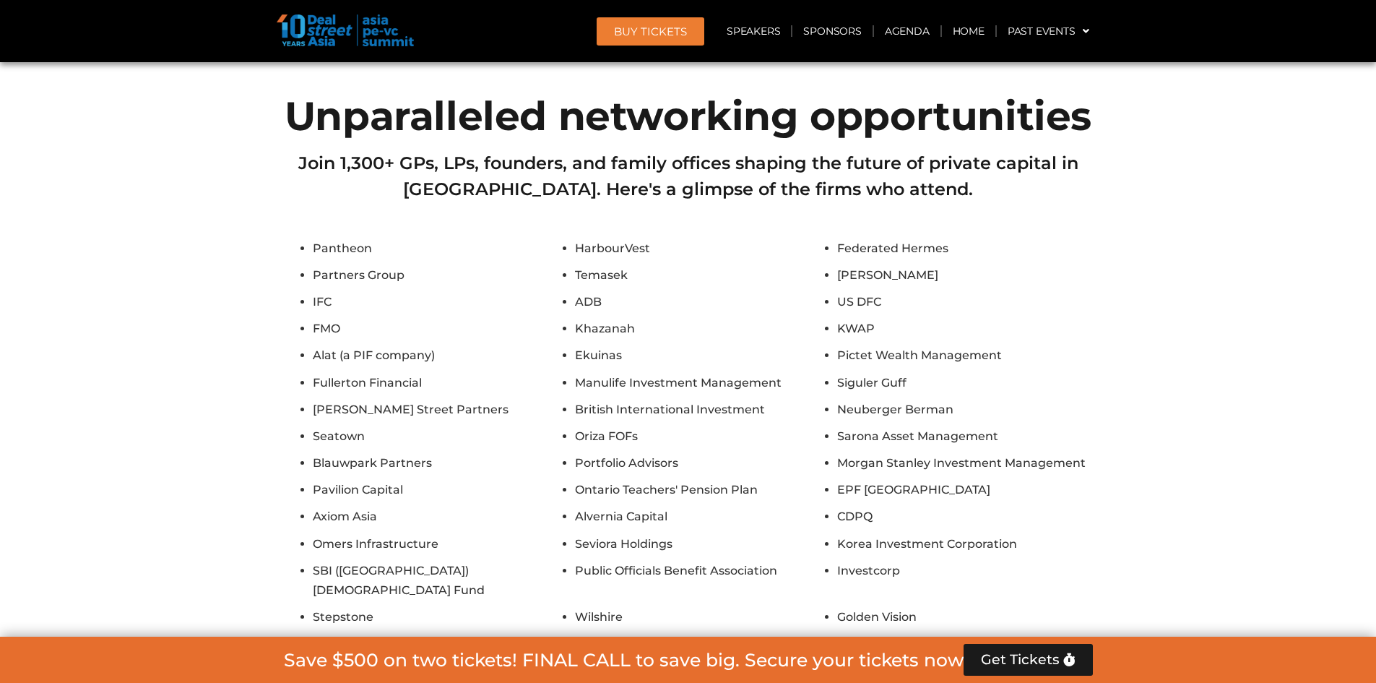
scroll to position [13192, 0]
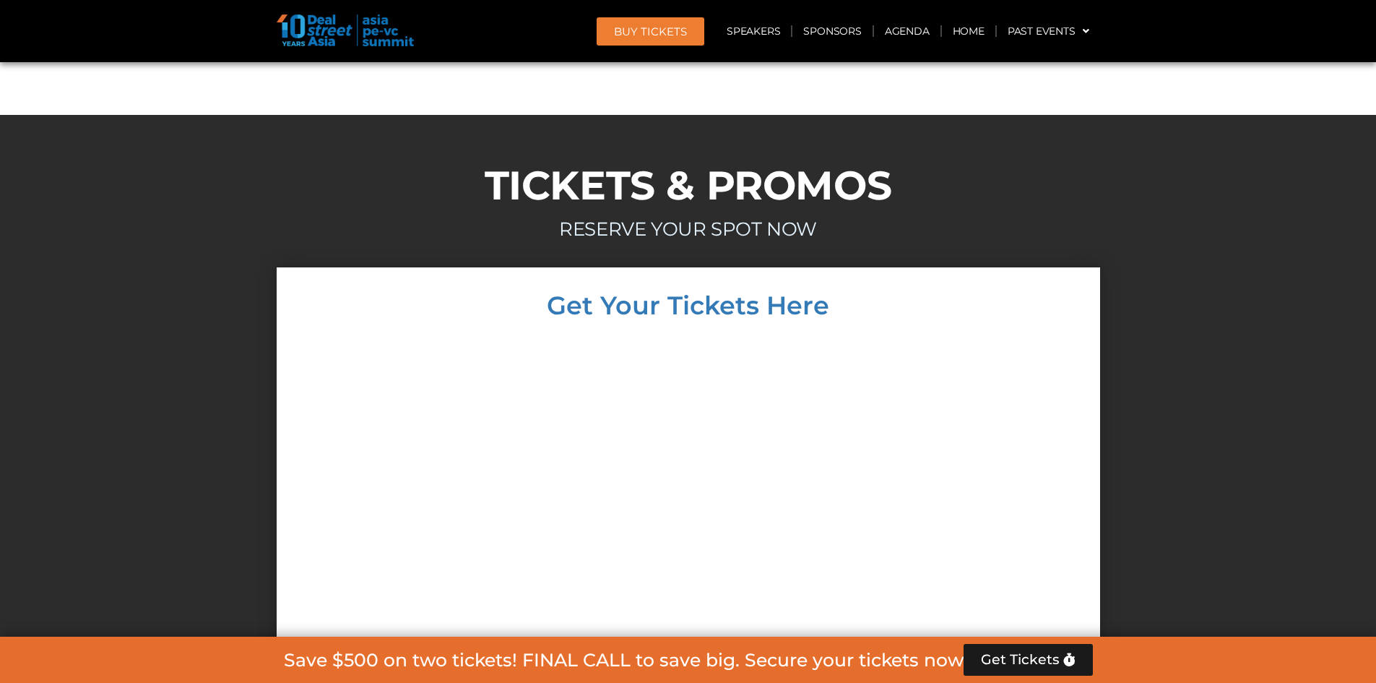
scroll to position [13336, 0]
